Goal: Communication & Community: Connect with others

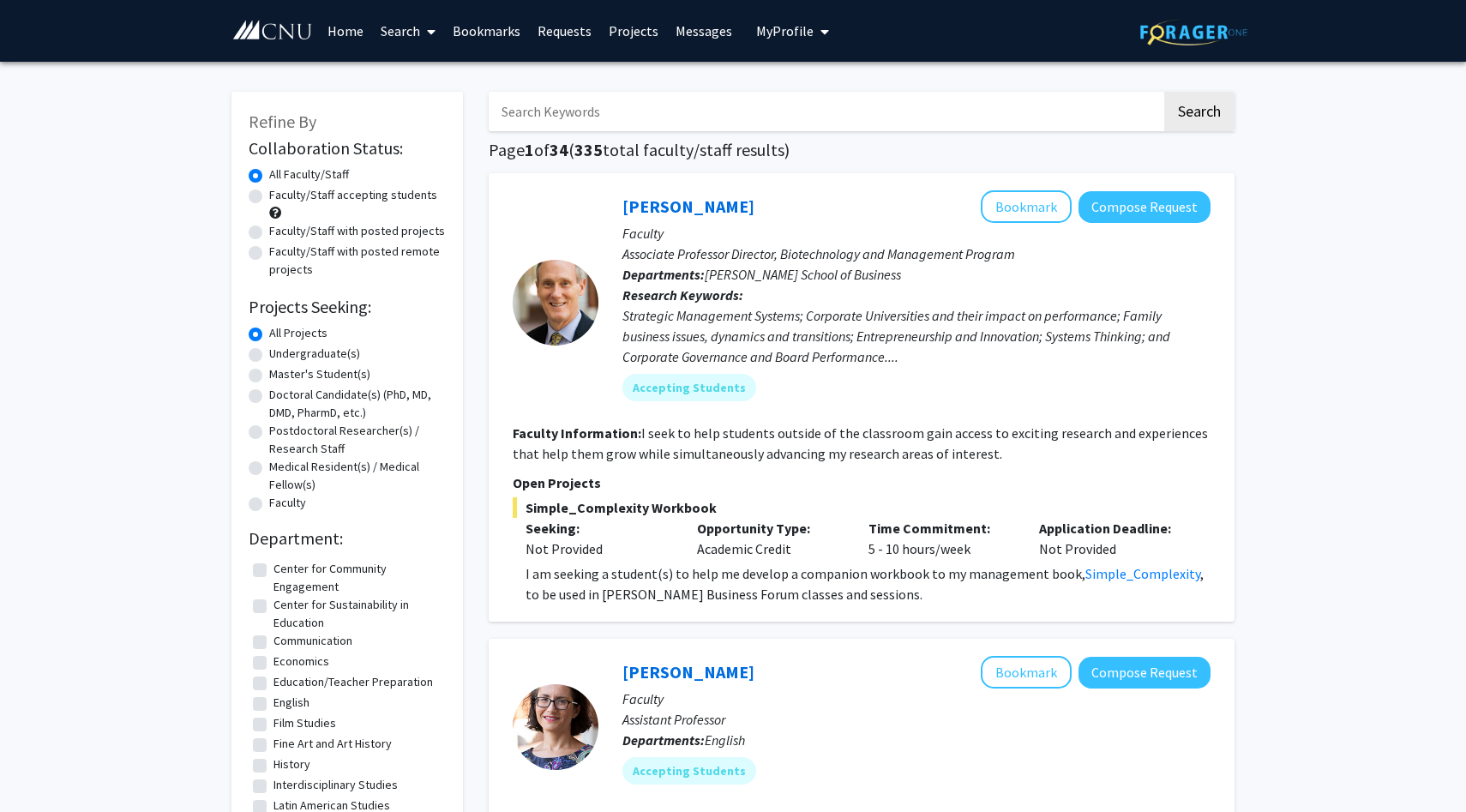
click at [767, 40] on button "My Profile" at bounding box center [793, 30] width 84 height 62
click at [794, 30] on span "My Profile" at bounding box center [785, 30] width 58 height 17
click at [803, 24] on span "My Profile" at bounding box center [785, 30] width 58 height 17
click at [824, 71] on span "[PERSON_NAME]" at bounding box center [863, 80] width 103 height 19
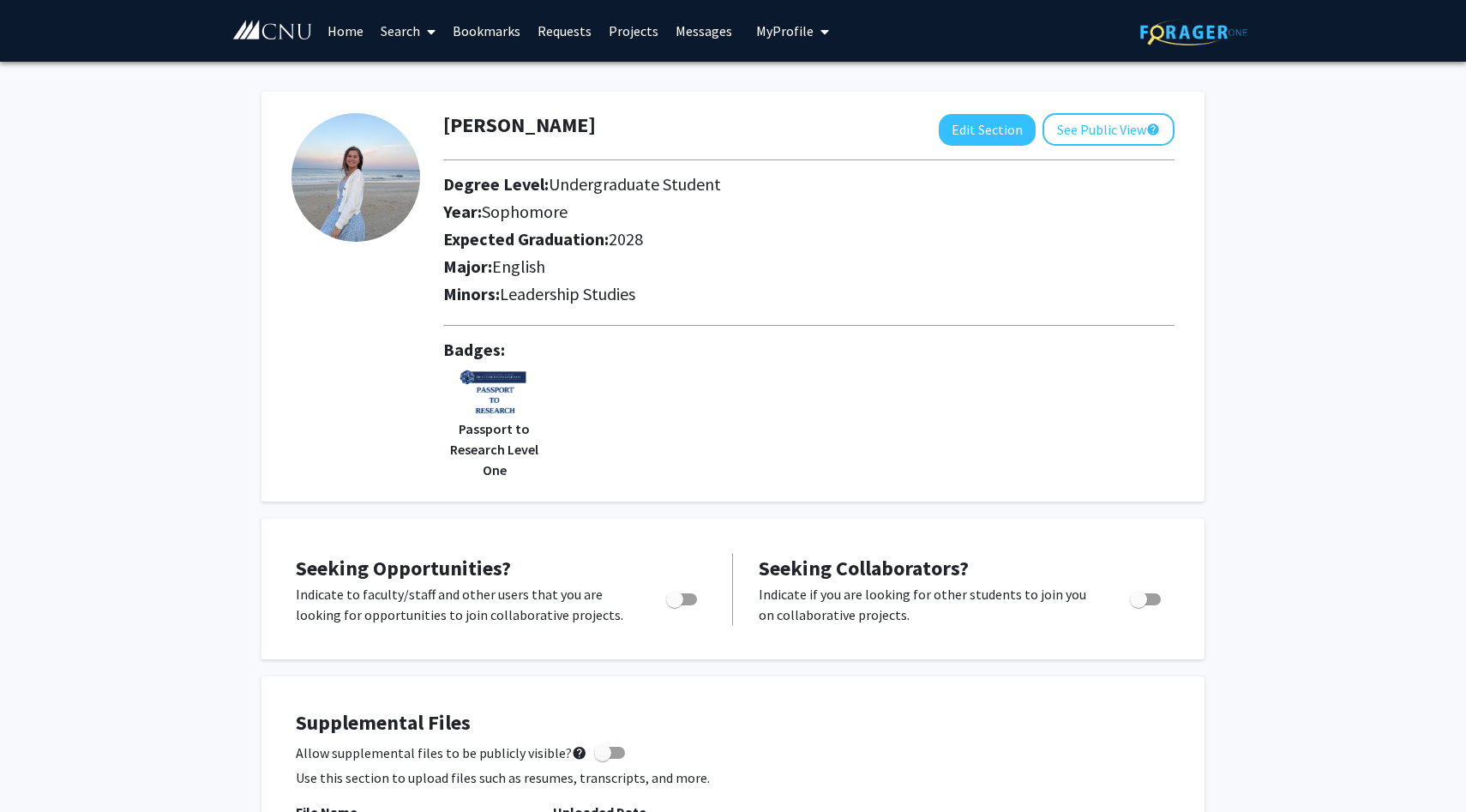
click at [334, 28] on link "Home" at bounding box center [345, 30] width 53 height 60
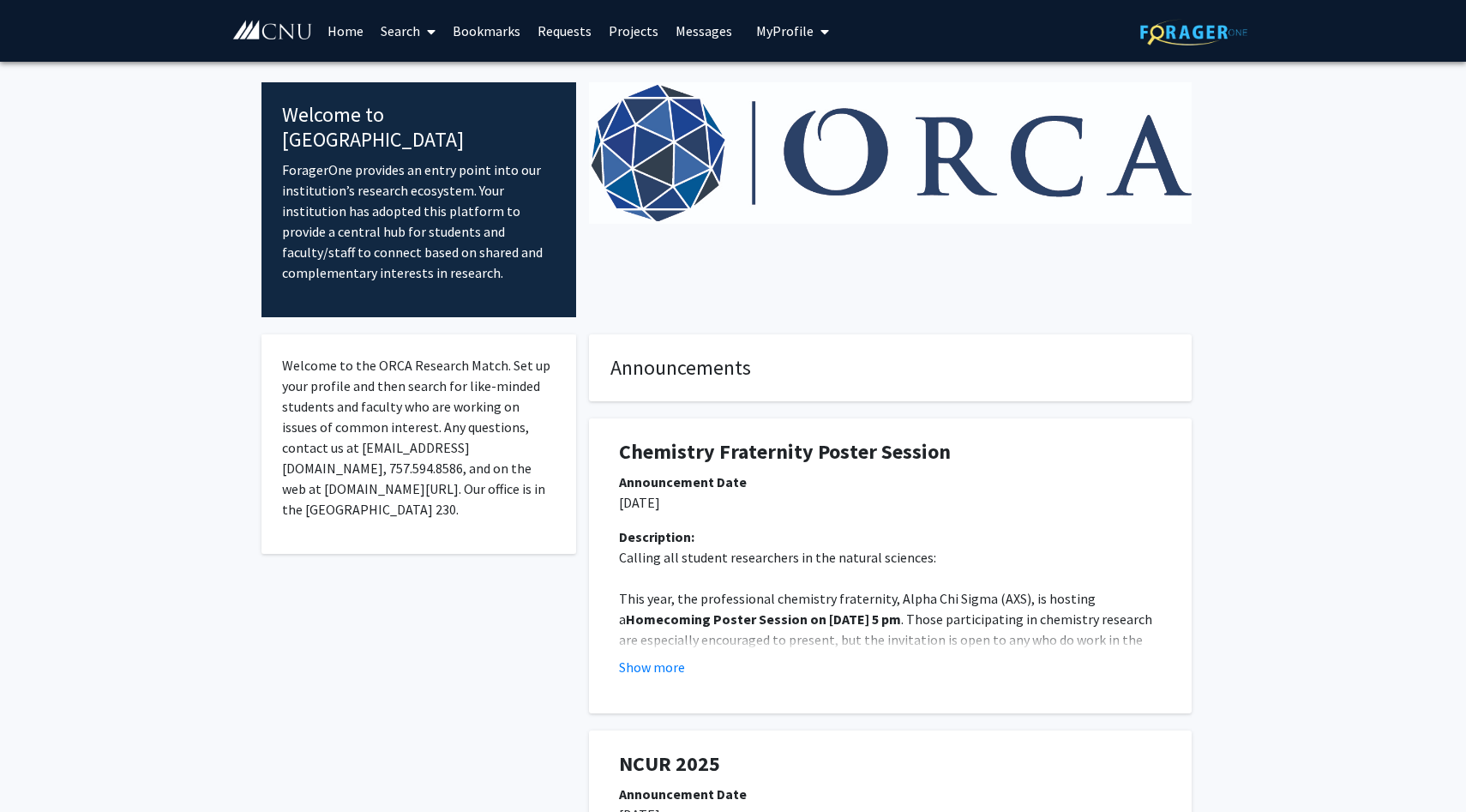
click at [622, 40] on link "Projects" at bounding box center [634, 30] width 66 height 60
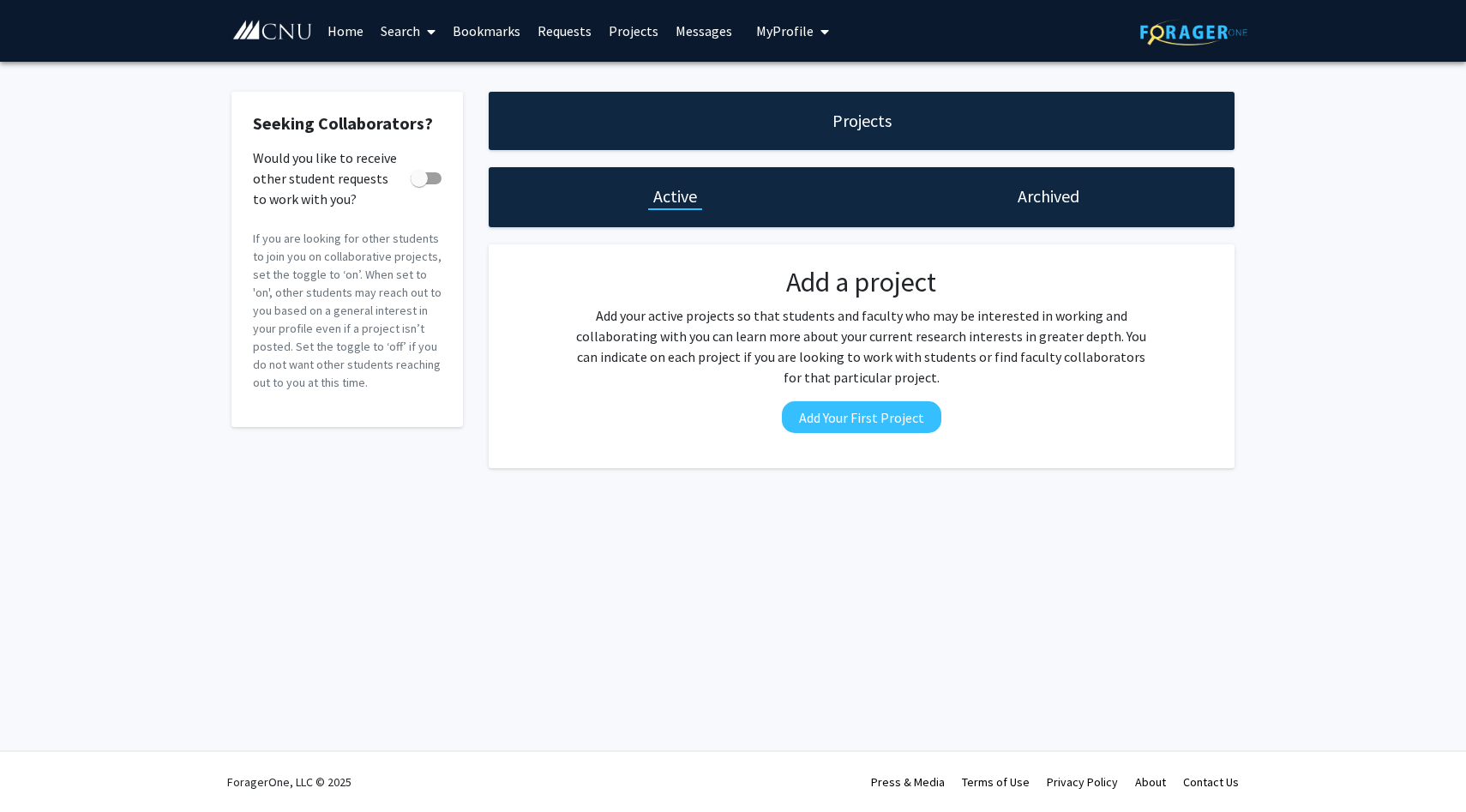
click at [625, 23] on link "Projects" at bounding box center [634, 30] width 66 height 60
click at [283, 47] on link at bounding box center [275, 30] width 87 height 60
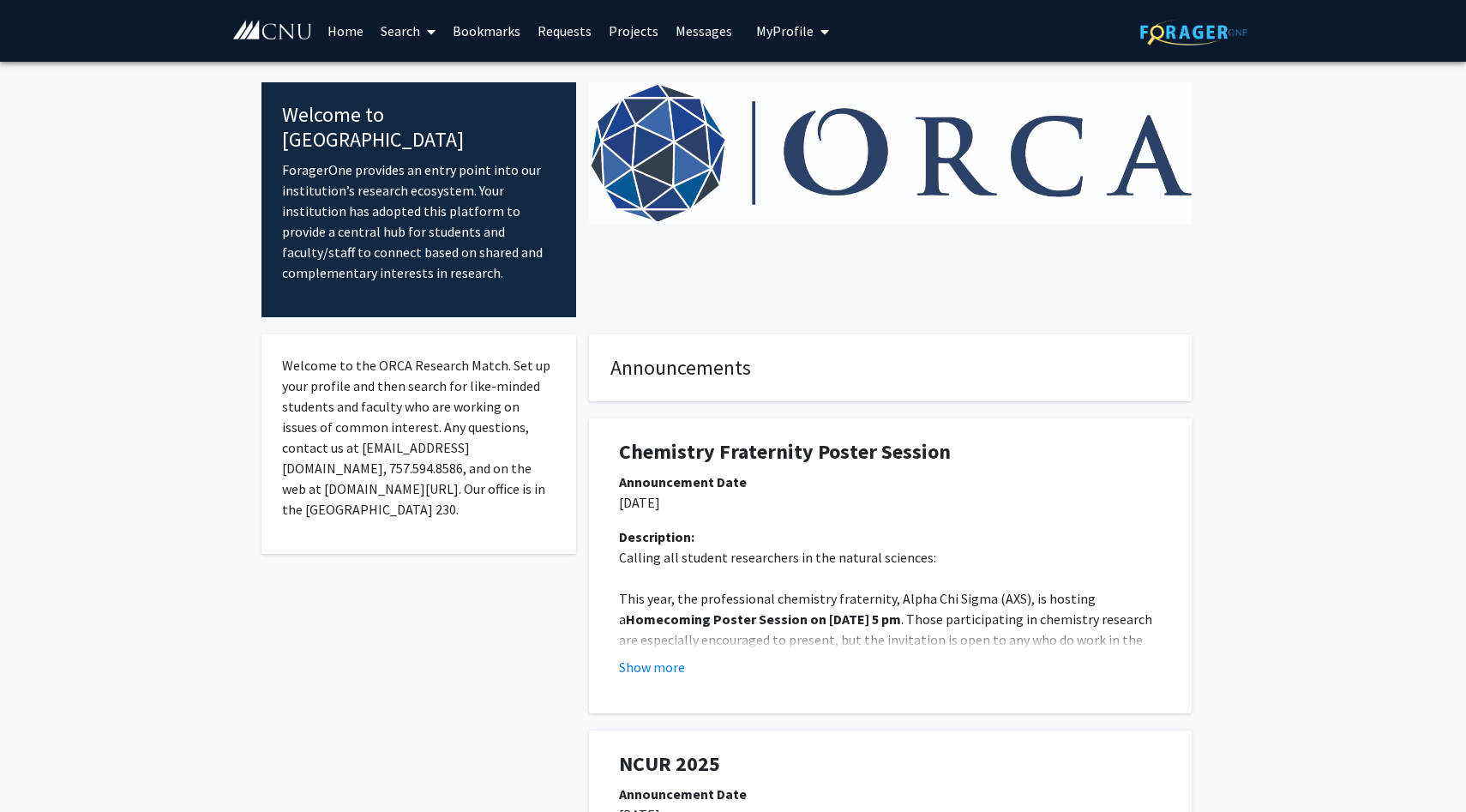
click at [388, 38] on link "Search" at bounding box center [408, 30] width 72 height 60
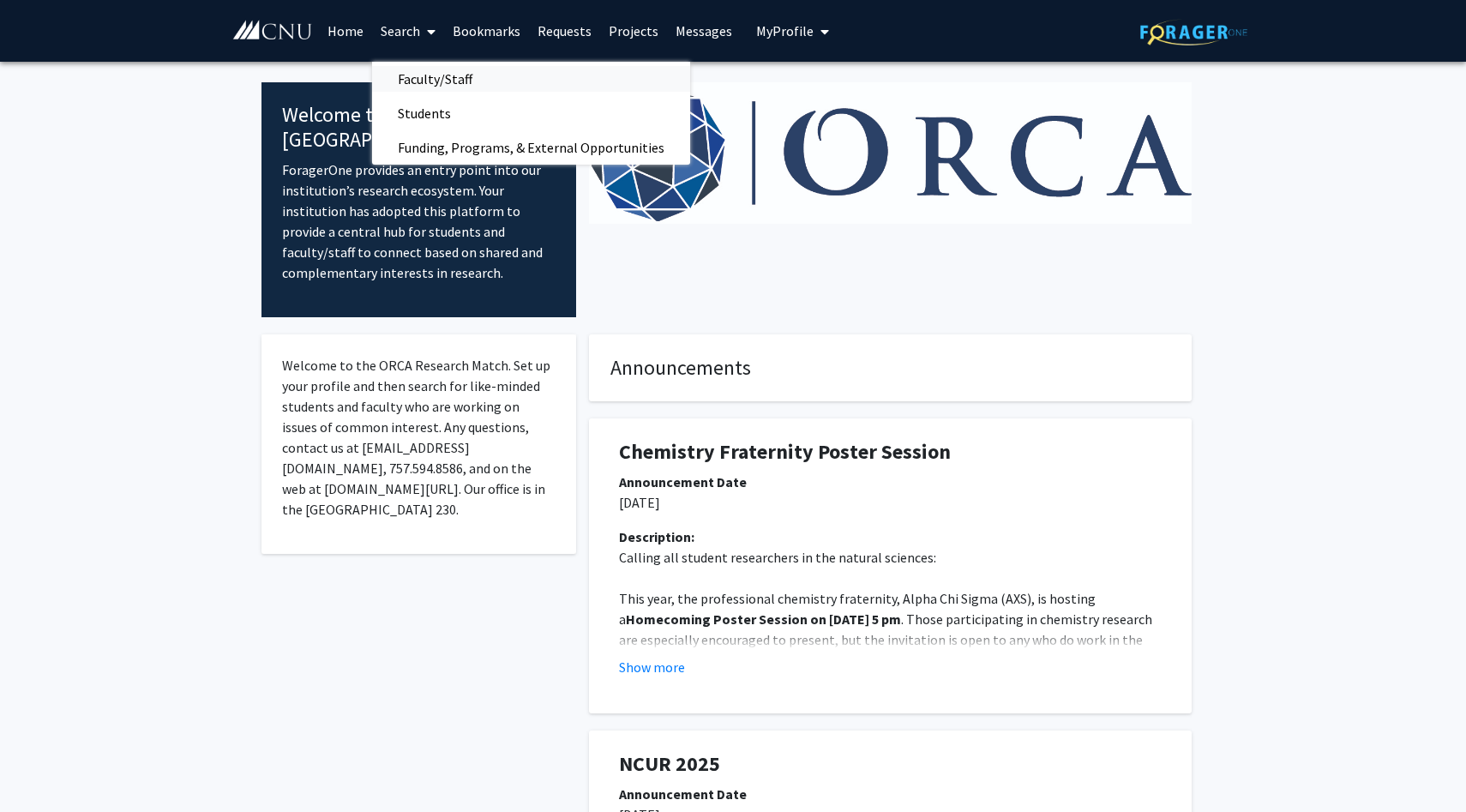
click at [412, 73] on span "Faculty/Staff" at bounding box center [435, 79] width 126 height 34
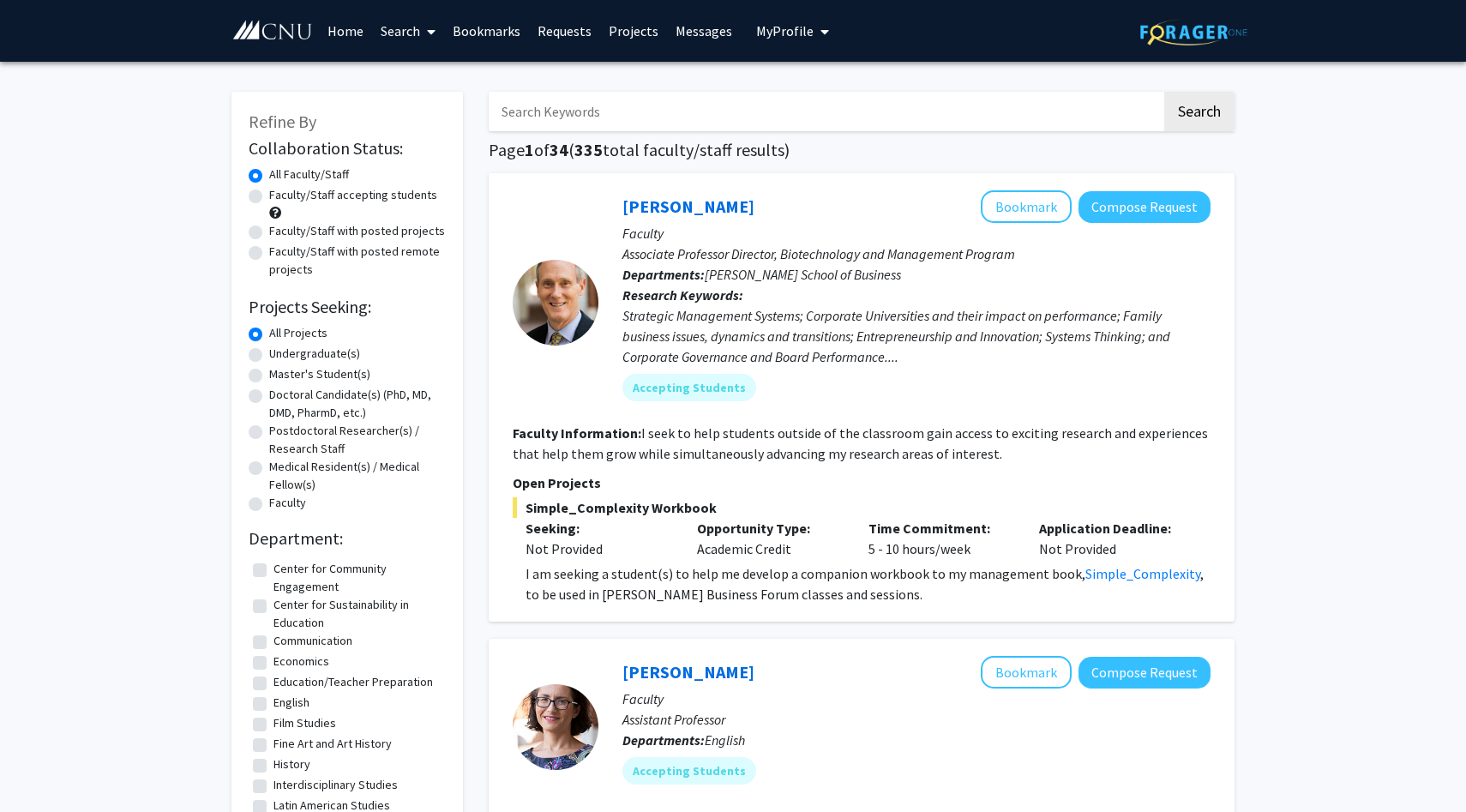
scroll to position [1, 0]
click at [1179, 204] on button "Compose Request" at bounding box center [1144, 206] width 132 height 31
click at [785, 39] on button "My Profile" at bounding box center [793, 30] width 84 height 62
click at [796, 28] on span "My Profile" at bounding box center [785, 30] width 58 height 17
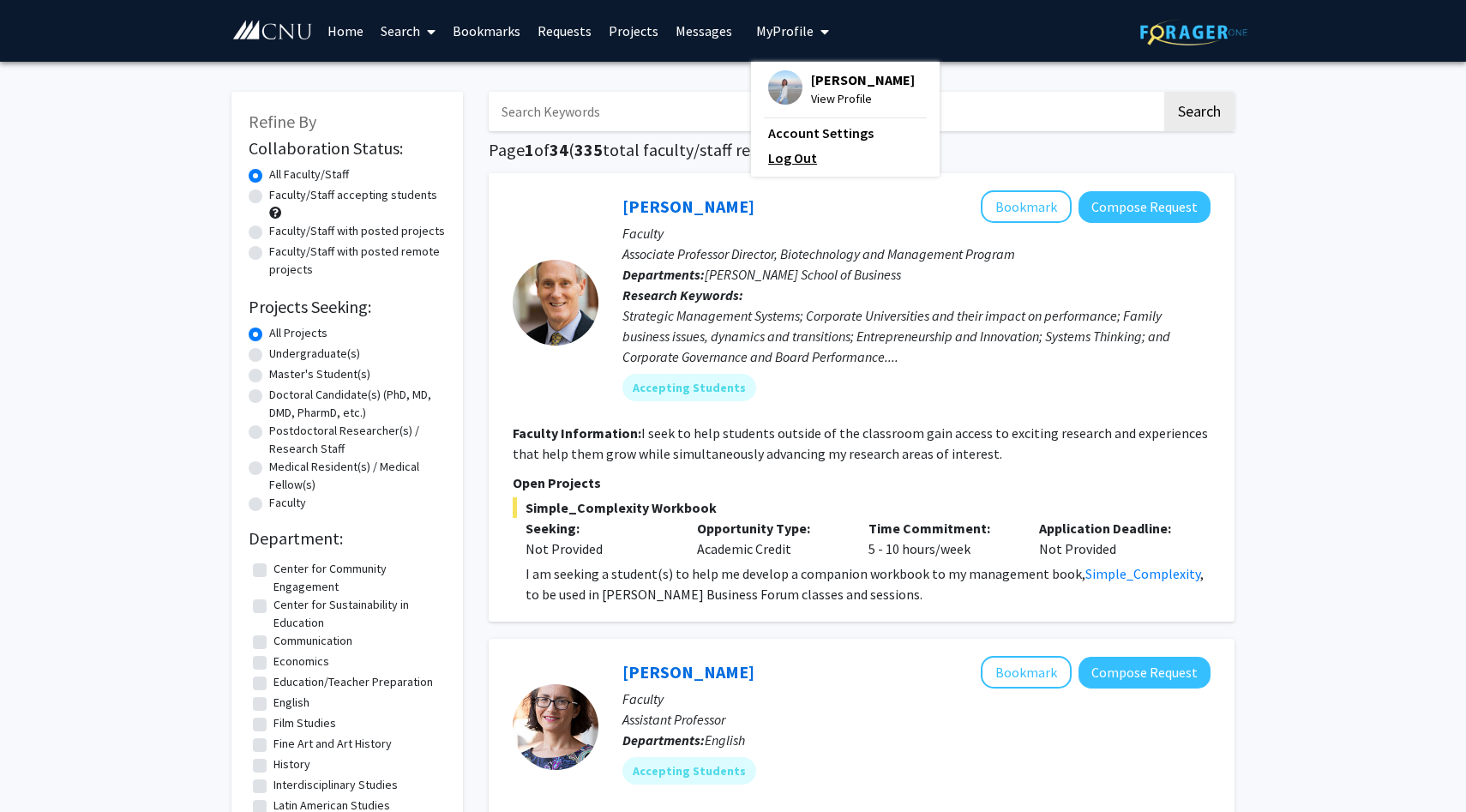
click at [781, 158] on link "Log Out" at bounding box center [845, 157] width 155 height 21
click at [620, 44] on link "Projects" at bounding box center [634, 30] width 66 height 60
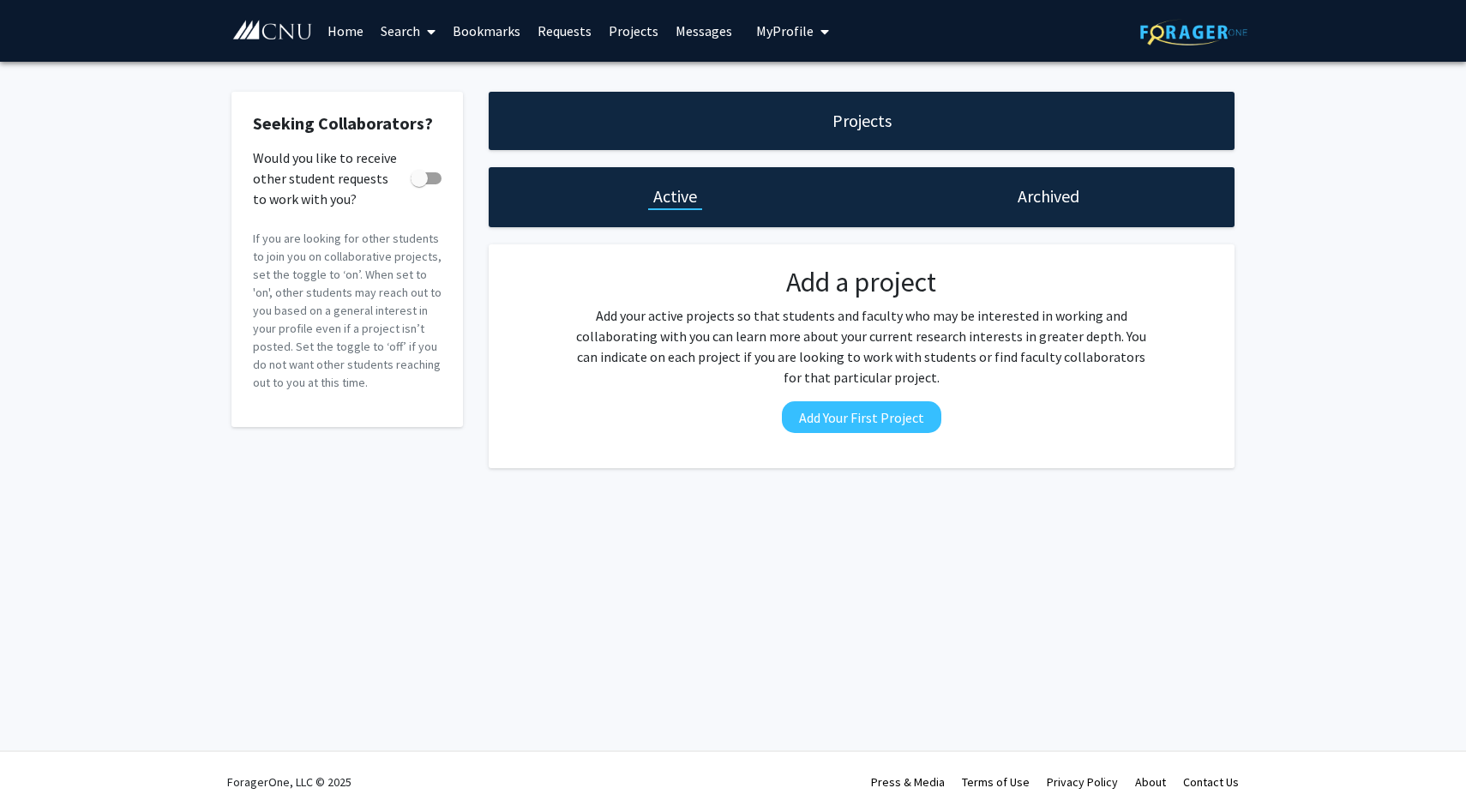
click at [767, 28] on span "My Profile" at bounding box center [785, 30] width 58 height 17
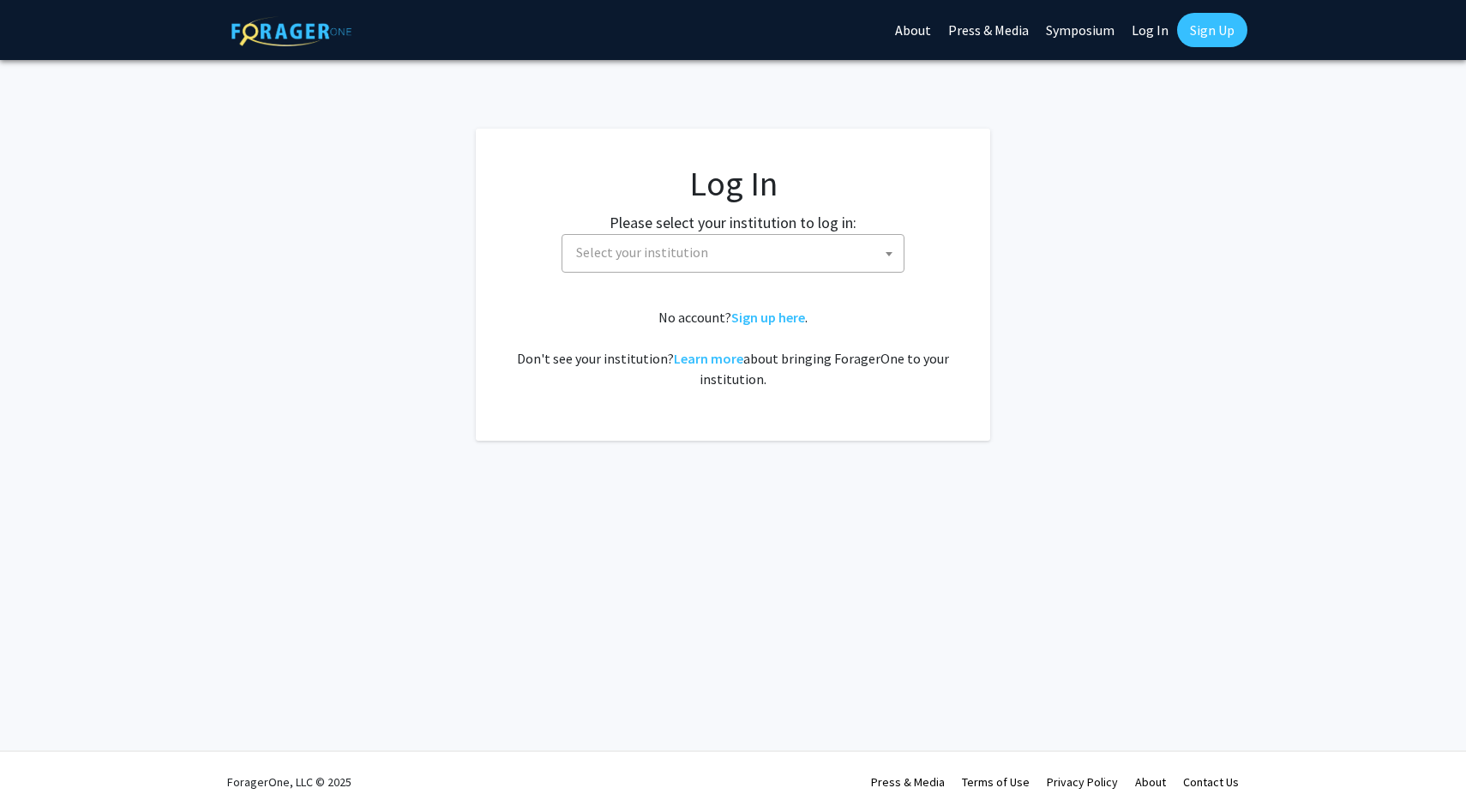
click at [837, 256] on span "Select your institution" at bounding box center [736, 252] width 334 height 35
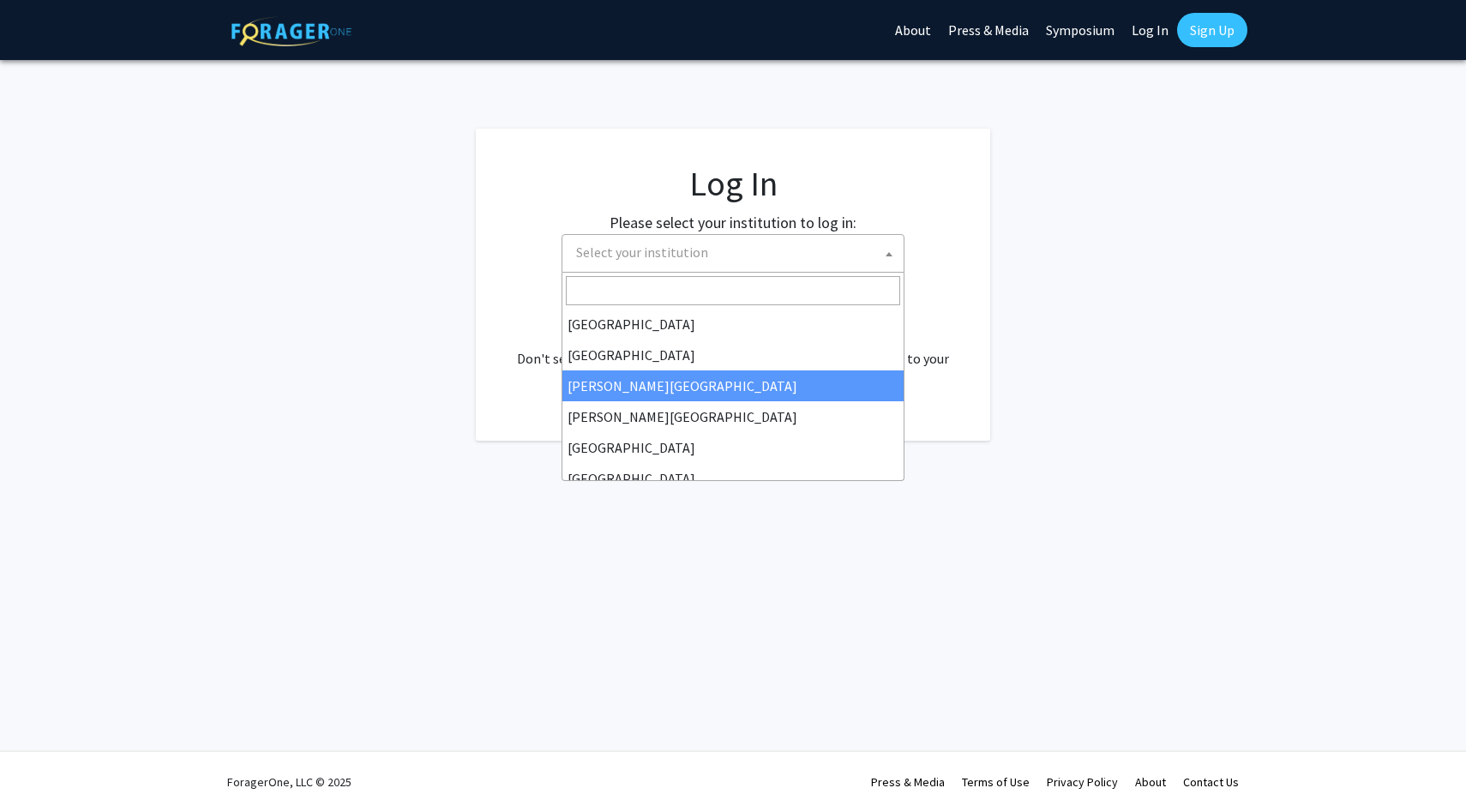
select select "5"
